Goal: Learn about a topic: Learn about a topic

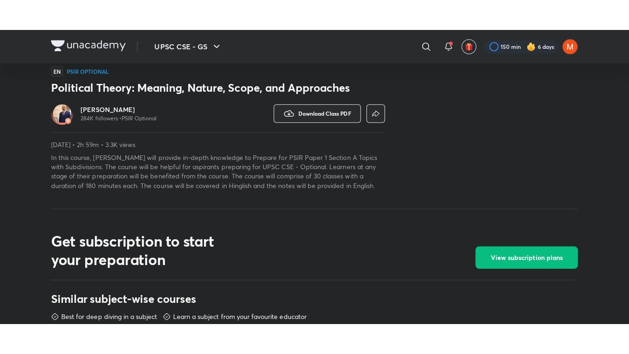
scroll to position [254, 0]
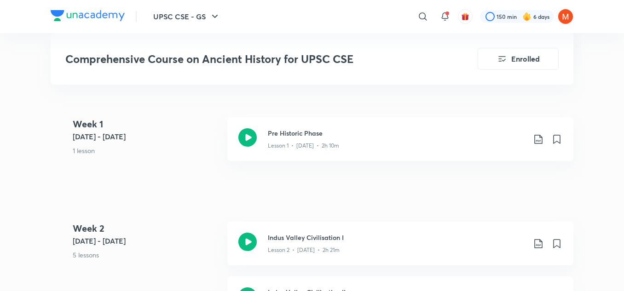
scroll to position [524, 0]
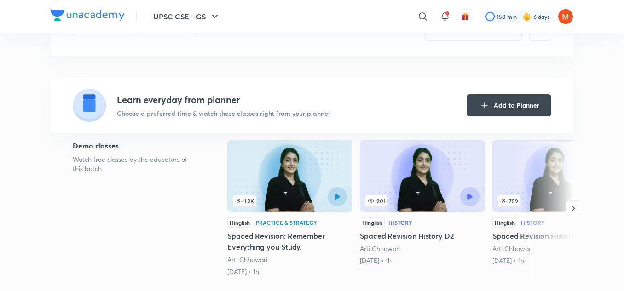
scroll to position [0, 0]
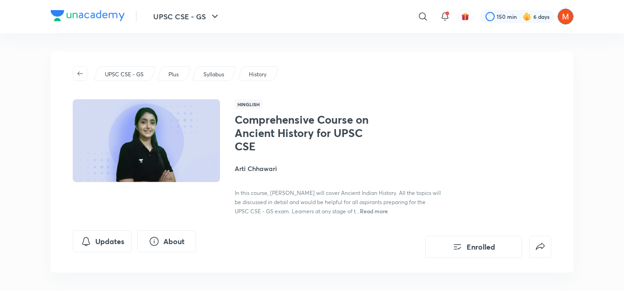
click at [559, 13] on img at bounding box center [566, 17] width 16 height 16
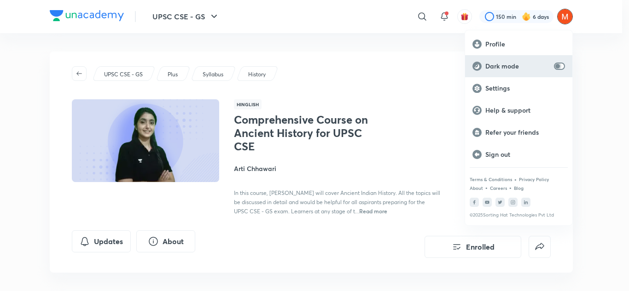
click at [556, 63] on input "checkbox" at bounding box center [558, 66] width 22 height 7
checkbox input "true"
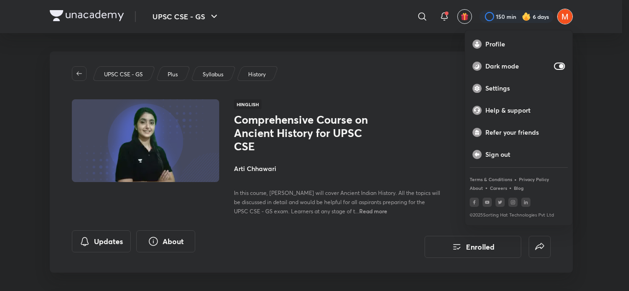
click at [614, 68] on div at bounding box center [314, 145] width 629 height 291
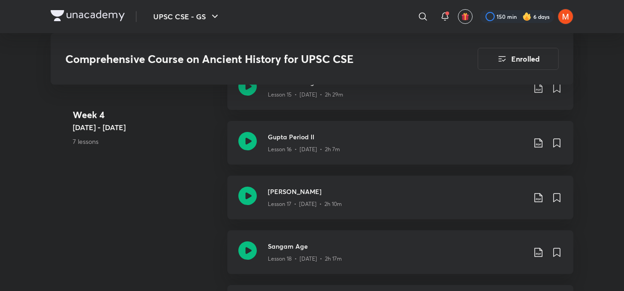
scroll to position [1525, 0]
